Goal: Task Accomplishment & Management: Manage account settings

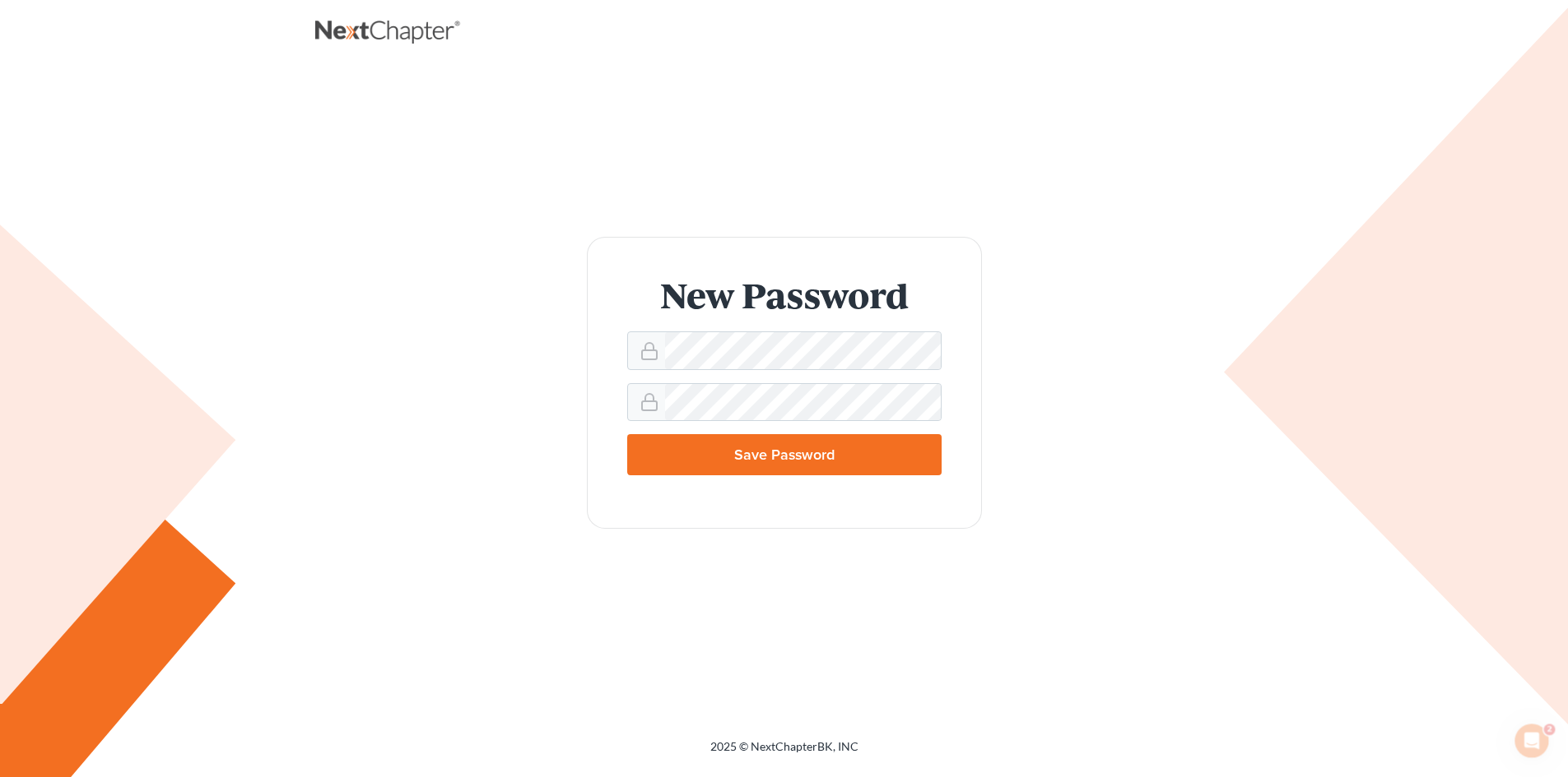
click at [711, 468] on input "Save Password" at bounding box center [784, 454] width 314 height 41
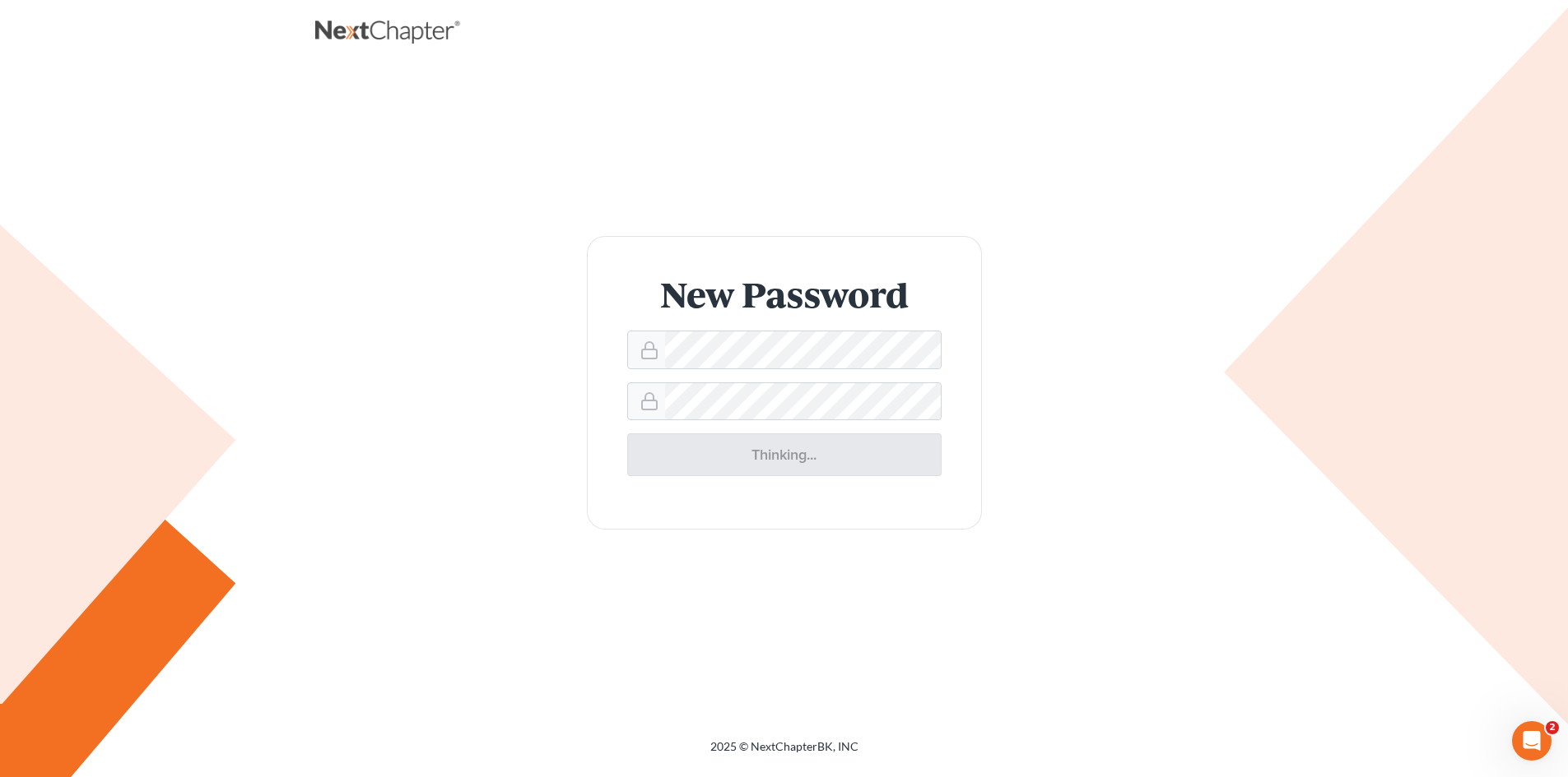
type input "Thinking..."
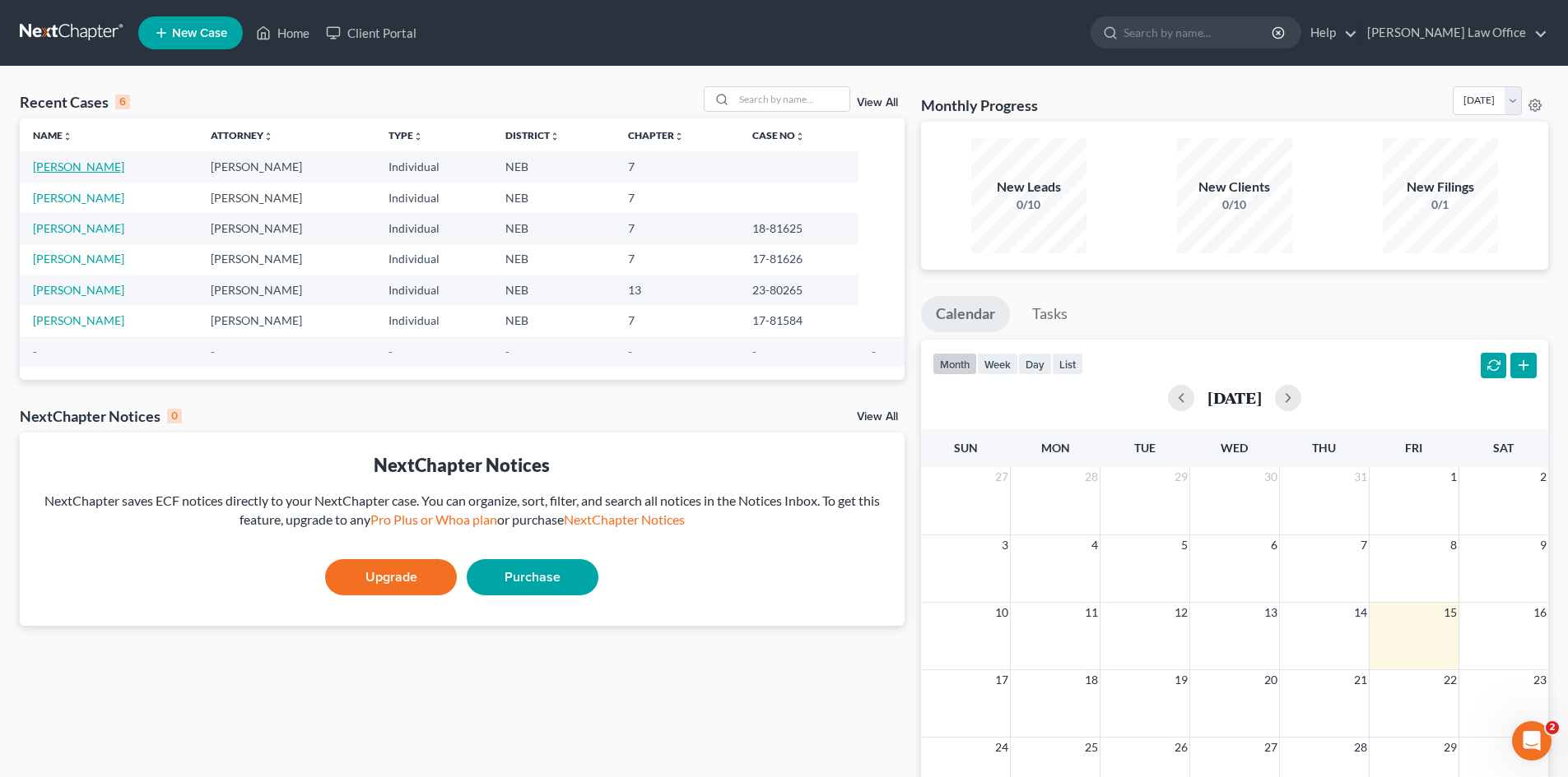
click at [99, 165] on link "[PERSON_NAME]" at bounding box center [78, 167] width 91 height 14
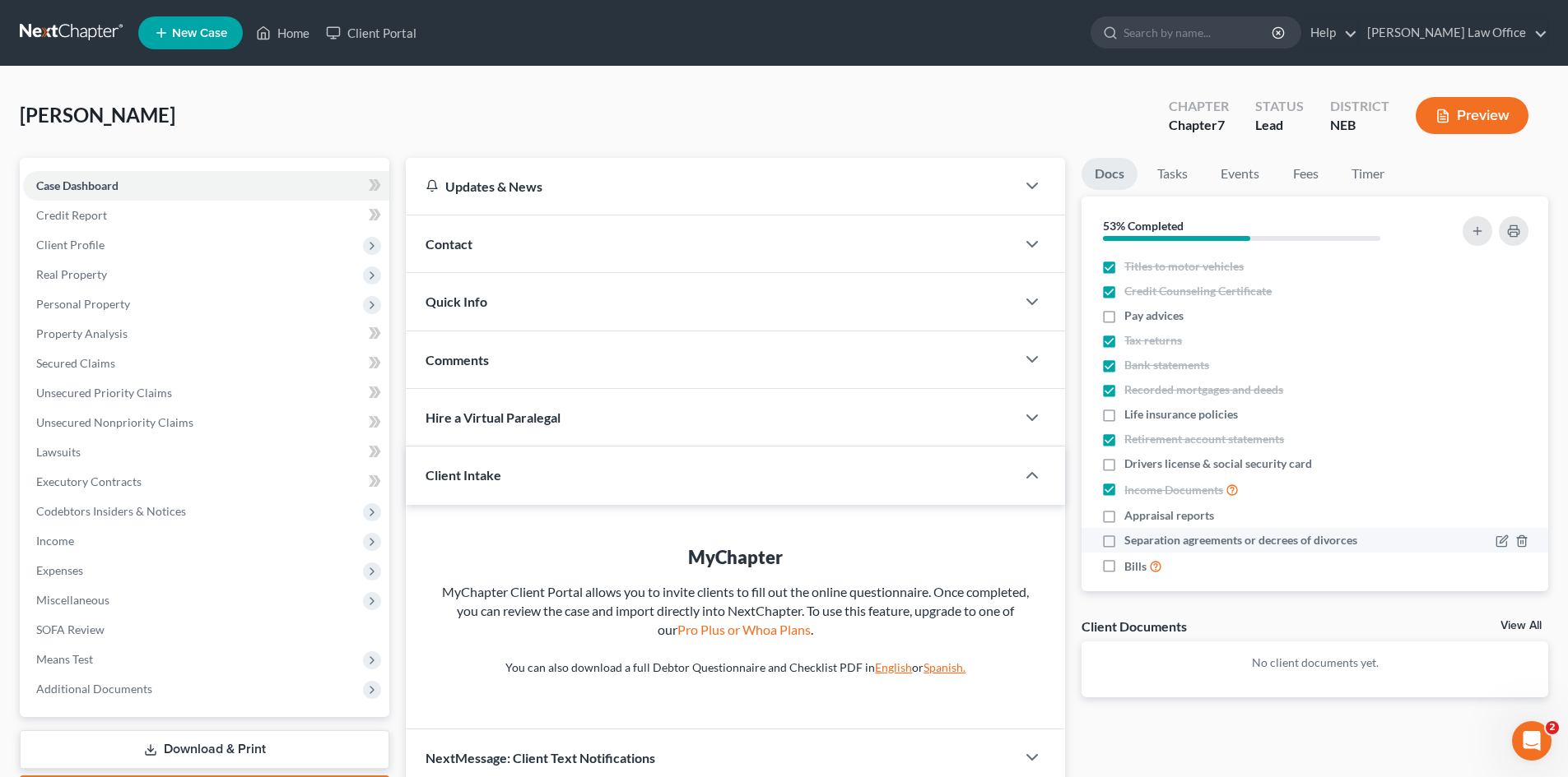
scroll to position [14, 0]
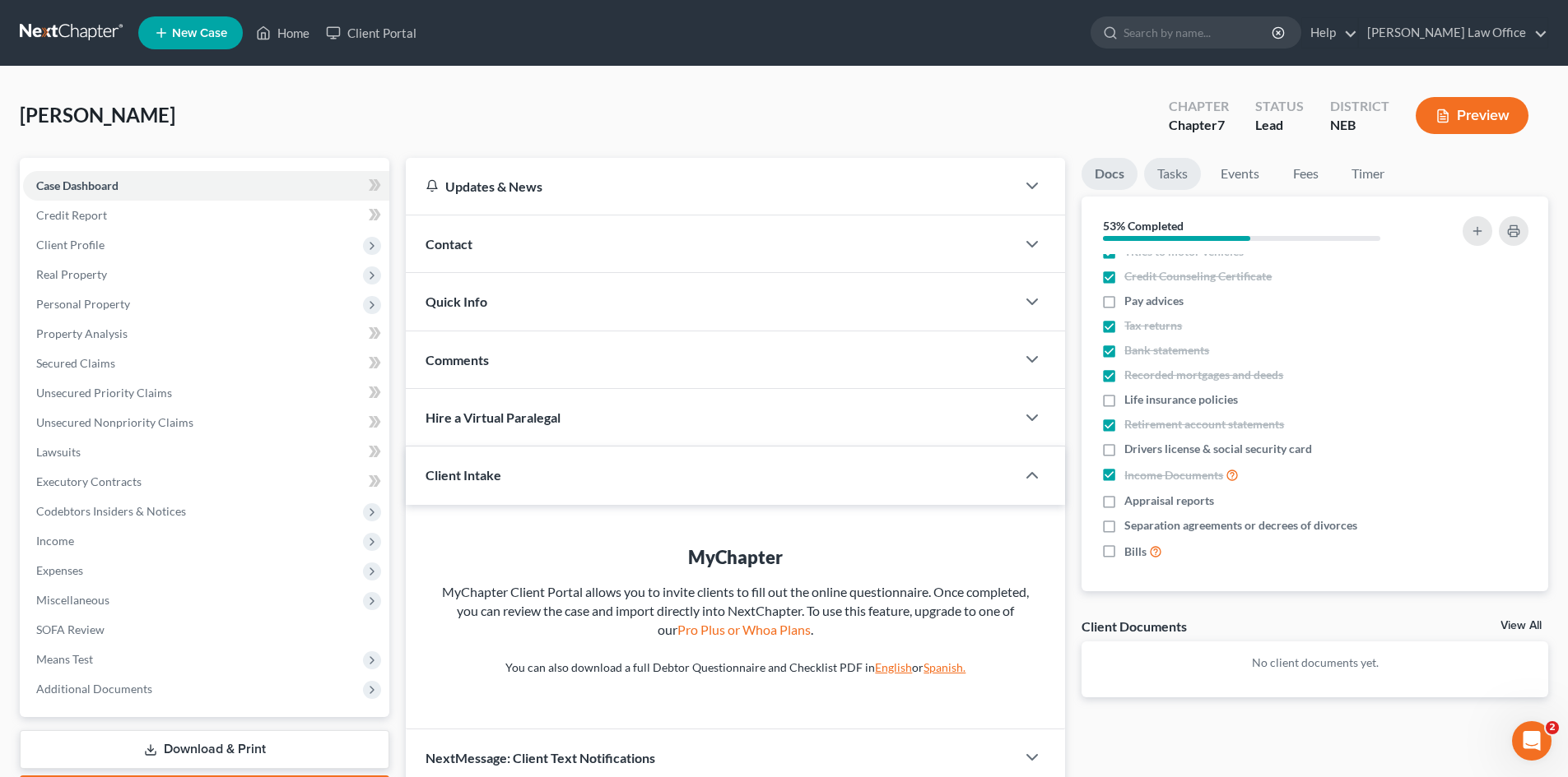
click at [1179, 173] on link "Tasks" at bounding box center [1172, 173] width 57 height 32
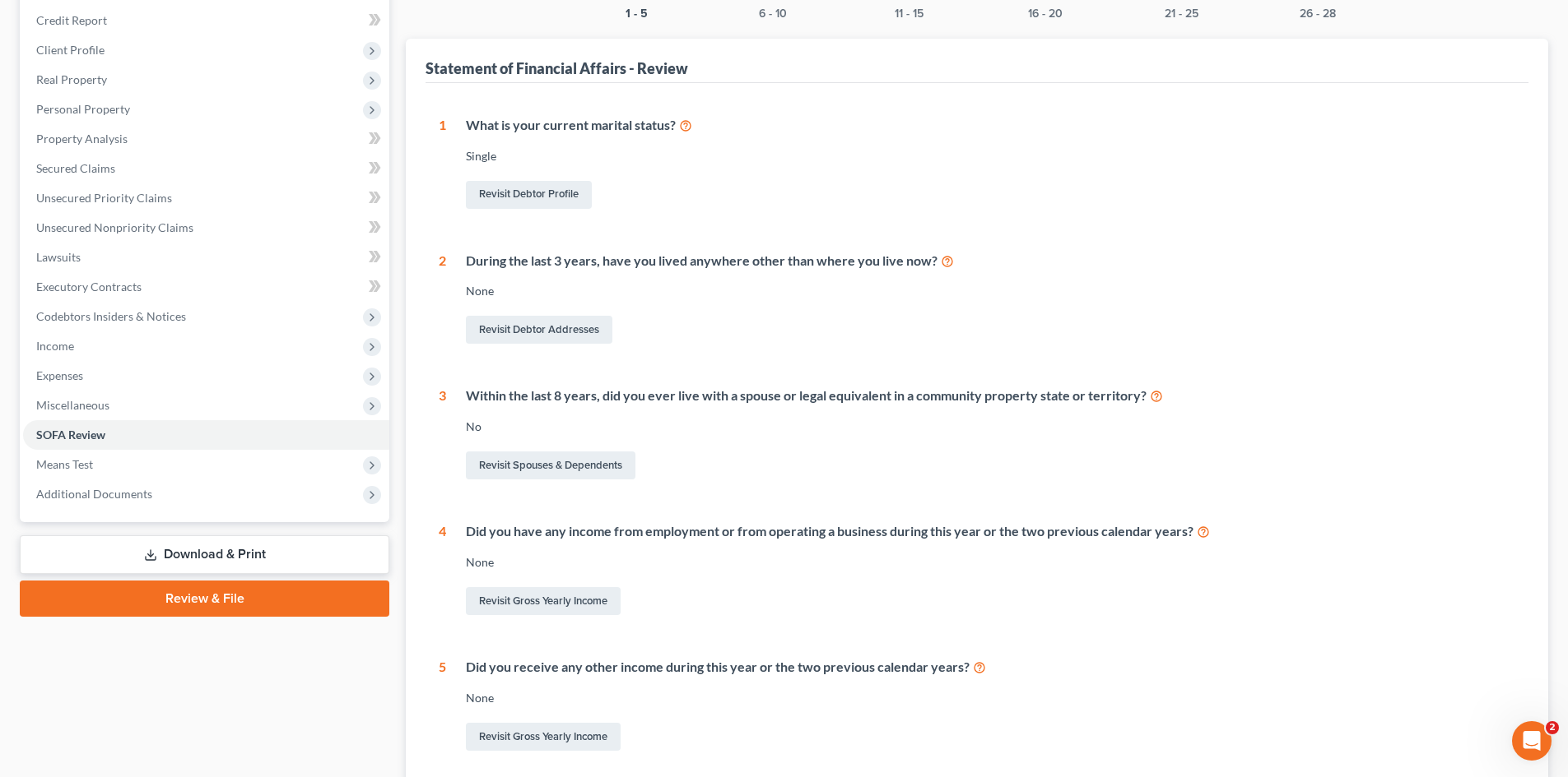
scroll to position [17, 0]
